Goal: Task Accomplishment & Management: Manage account settings

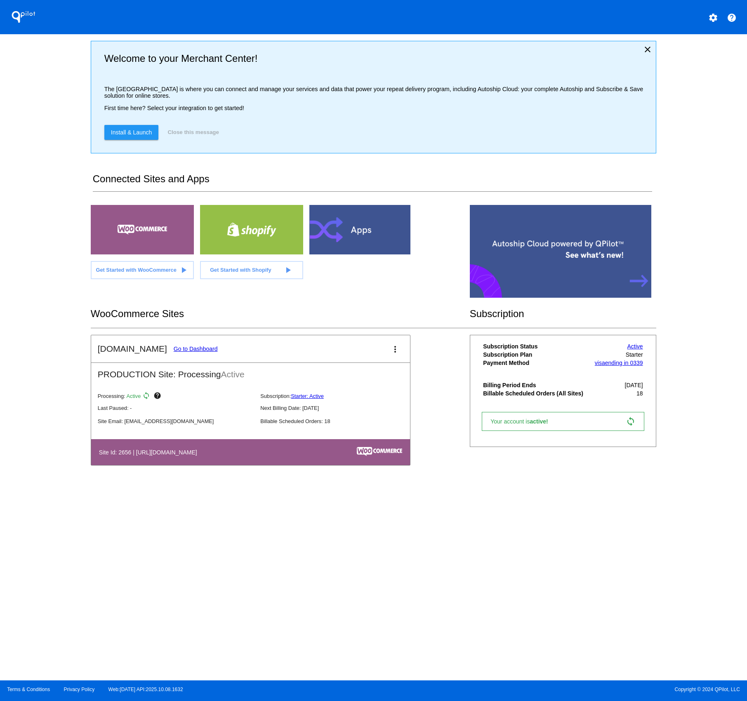
click at [178, 350] on link "Go to Dashboard" at bounding box center [196, 349] width 44 height 7
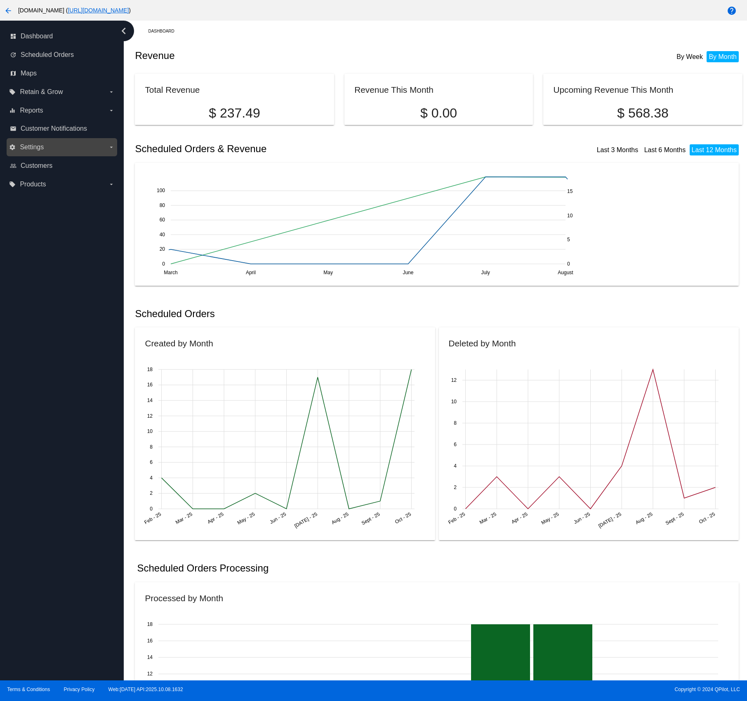
click at [108, 149] on icon "arrow_drop_down" at bounding box center [111, 147] width 7 height 7
click at [0, 0] on input "settings Settings arrow_drop_down" at bounding box center [0, 0] width 0 height 0
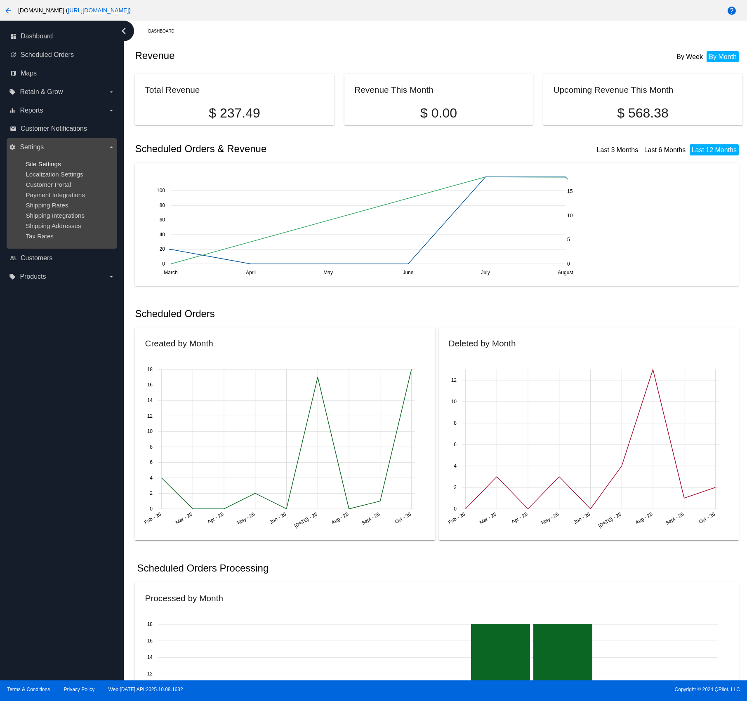
click at [43, 164] on span "Site Settings" at bounding box center [43, 163] width 35 height 7
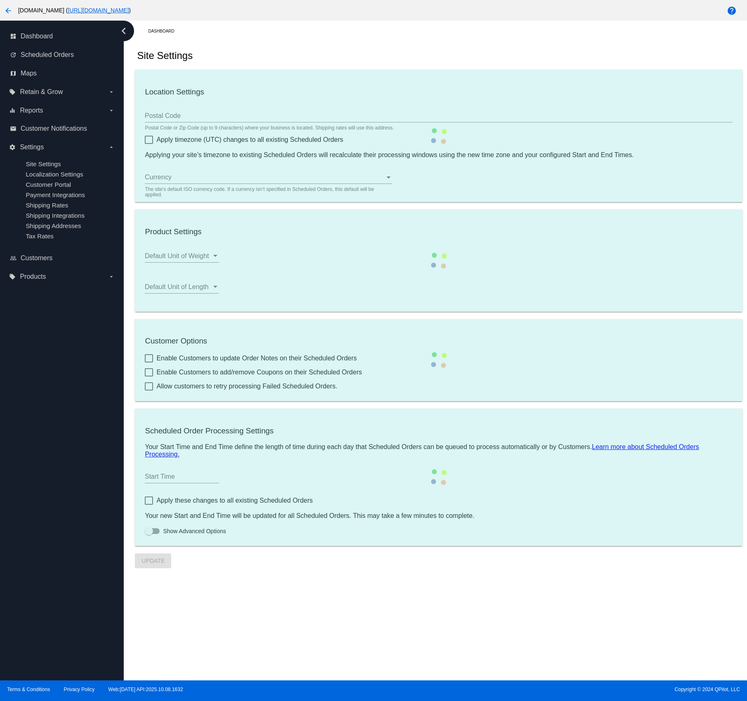
type input "00:00"
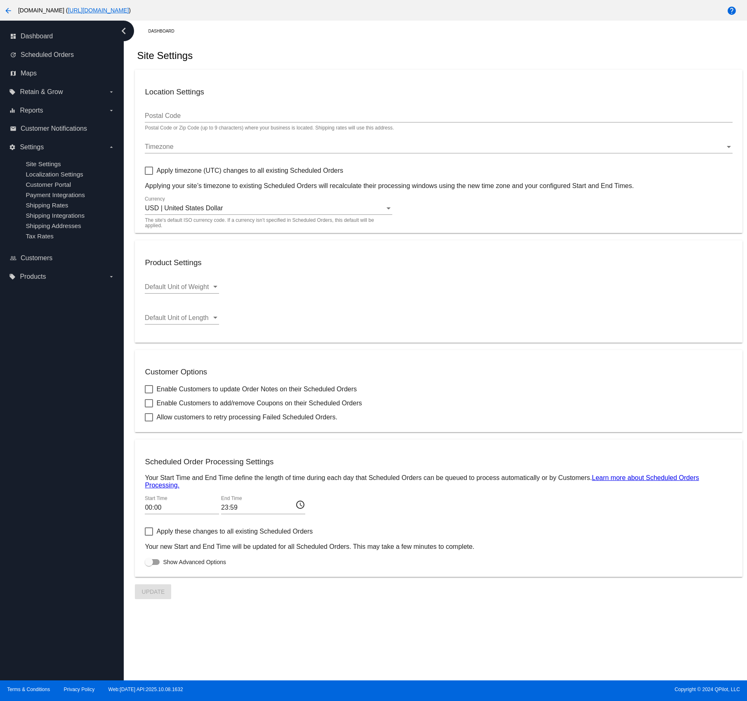
click at [153, 173] on div at bounding box center [149, 171] width 8 height 8
click at [149, 175] on input "Apply timezone (UTC) changes to all existing Scheduled Orders" at bounding box center [148, 175] width 0 height 0
click at [172, 148] on span "Timezone" at bounding box center [159, 146] width 29 height 7
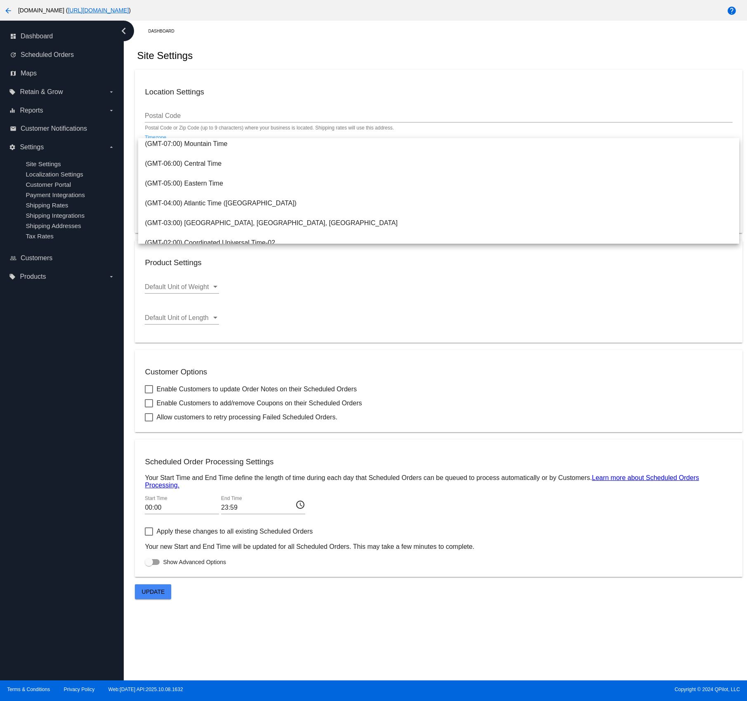
scroll to position [106, 0]
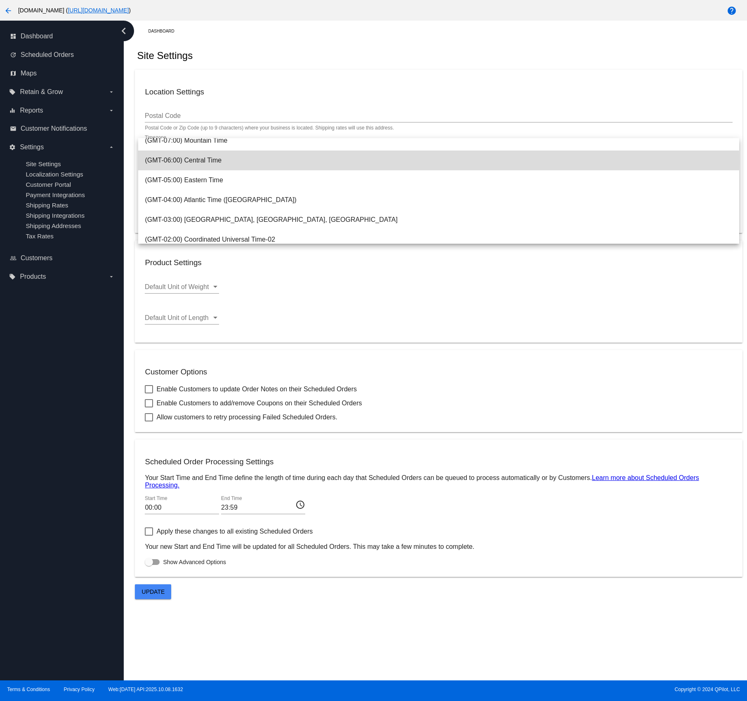
click at [217, 162] on span "(GMT-06:00) Central Time" at bounding box center [438, 161] width 587 height 20
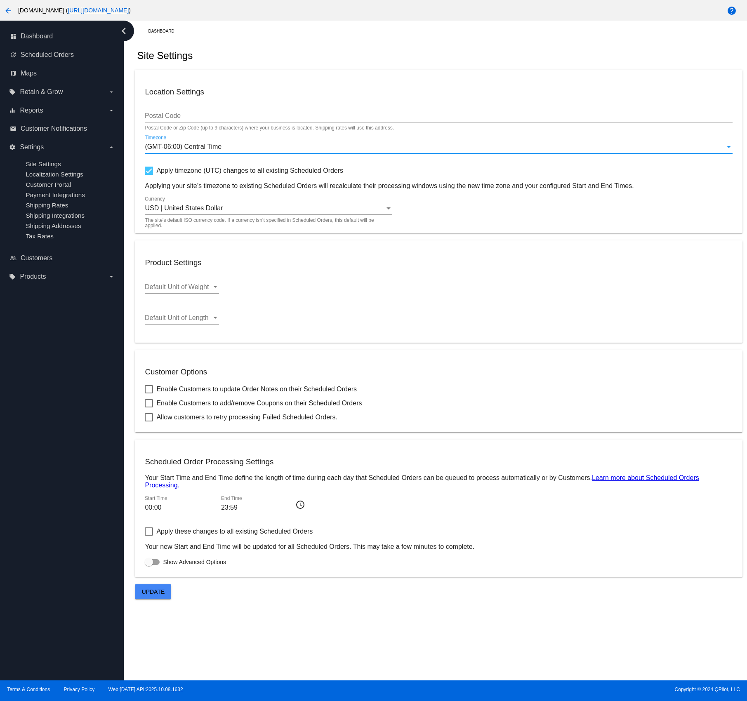
click at [271, 148] on div "(GMT-06:00) Central Time" at bounding box center [435, 146] width 580 height 7
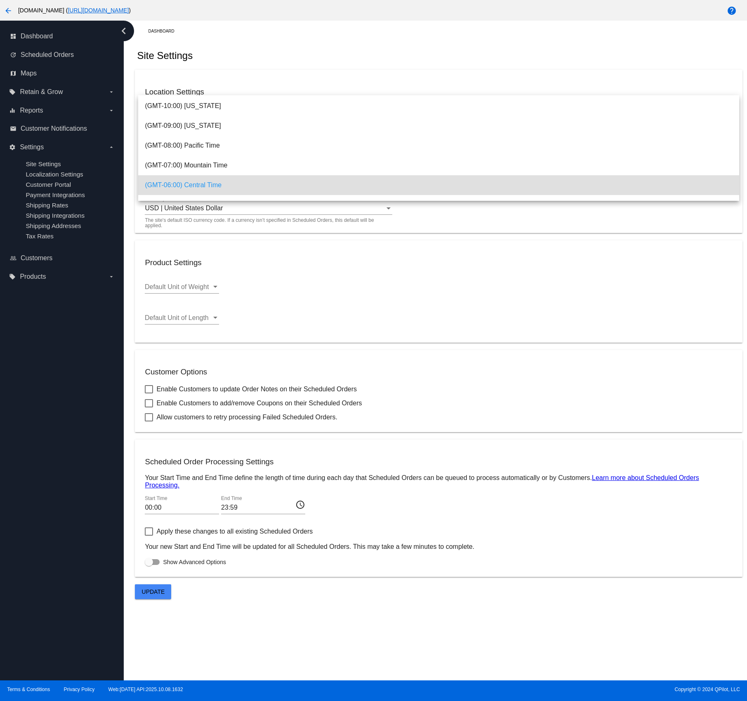
scroll to position [0, 0]
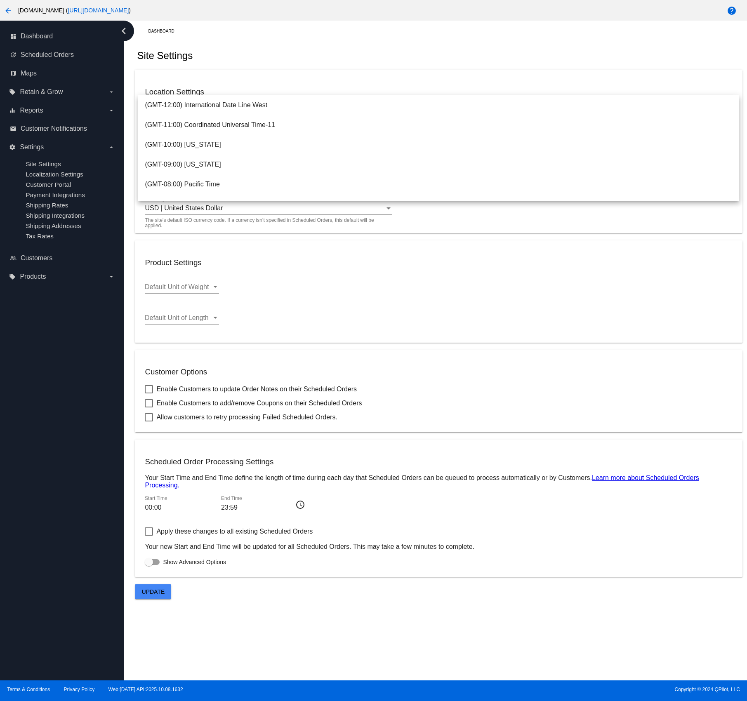
click at [292, 50] on div at bounding box center [373, 350] width 747 height 701
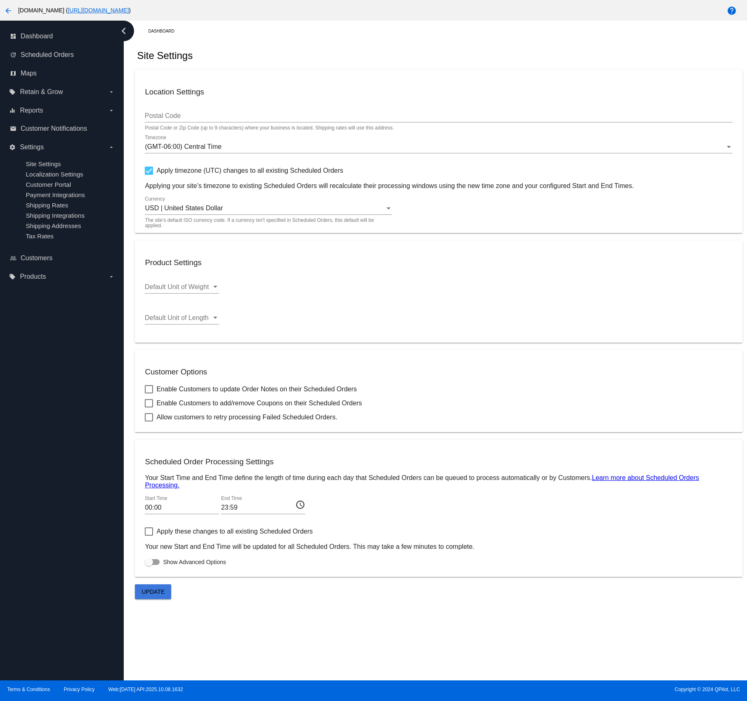
click at [162, 594] on span "Update" at bounding box center [153, 591] width 23 height 7
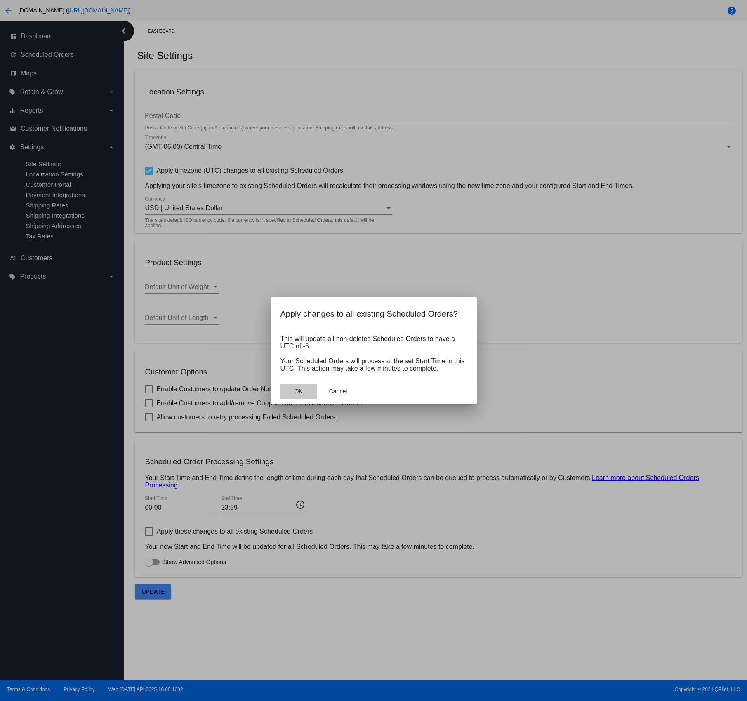
click at [299, 391] on span "OK" at bounding box center [298, 391] width 8 height 7
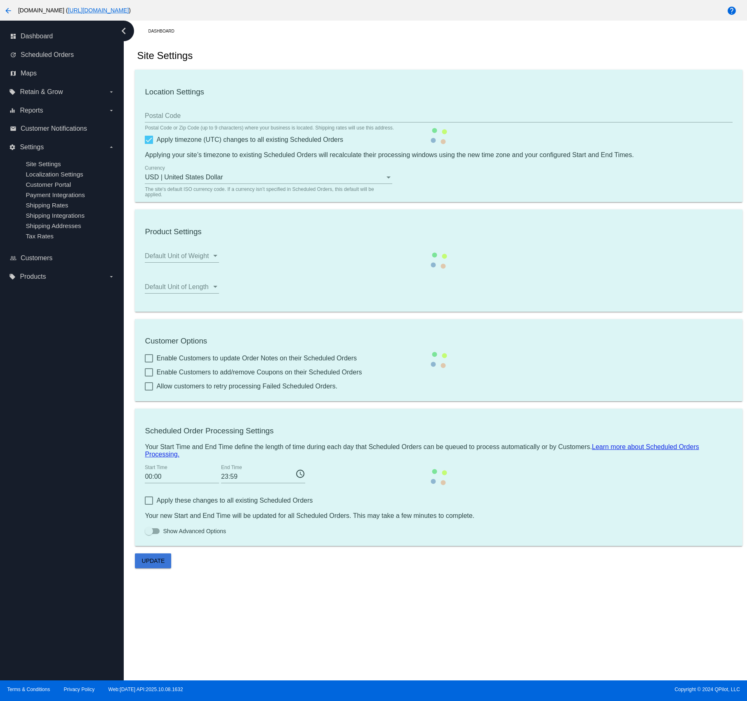
checkbox input "false"
